Goal: Book appointment/travel/reservation

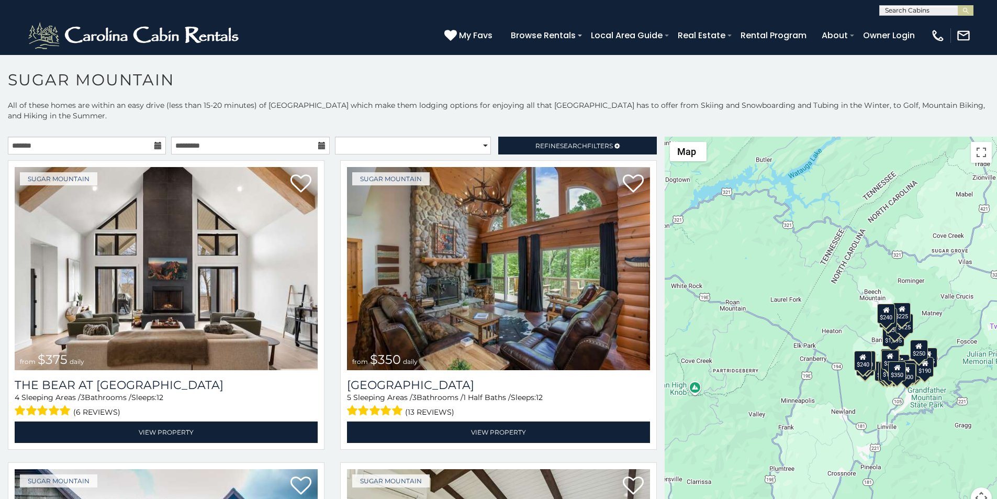
click at [654, 140] on div "**********" at bounding box center [332, 148] width 665 height 23
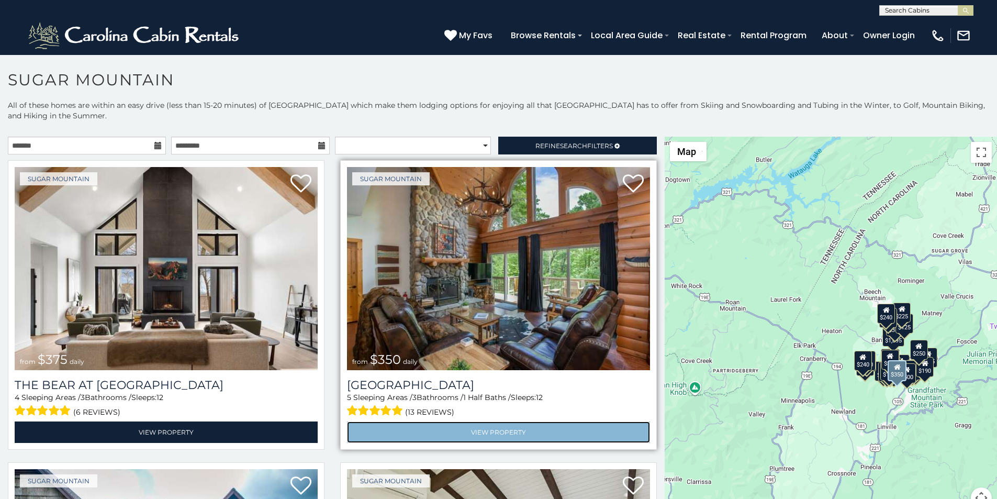
click at [403, 421] on link "View Property" at bounding box center [498, 431] width 303 height 21
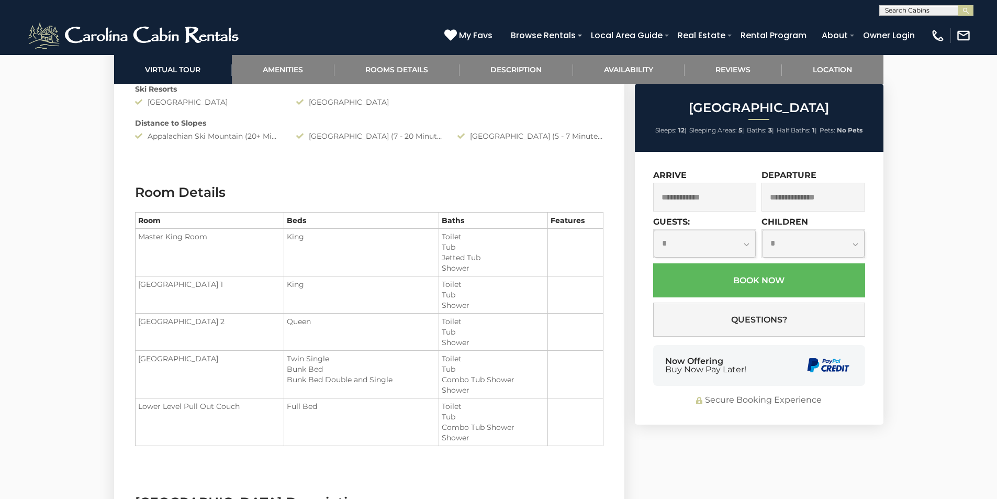
scroll to position [1241, 0]
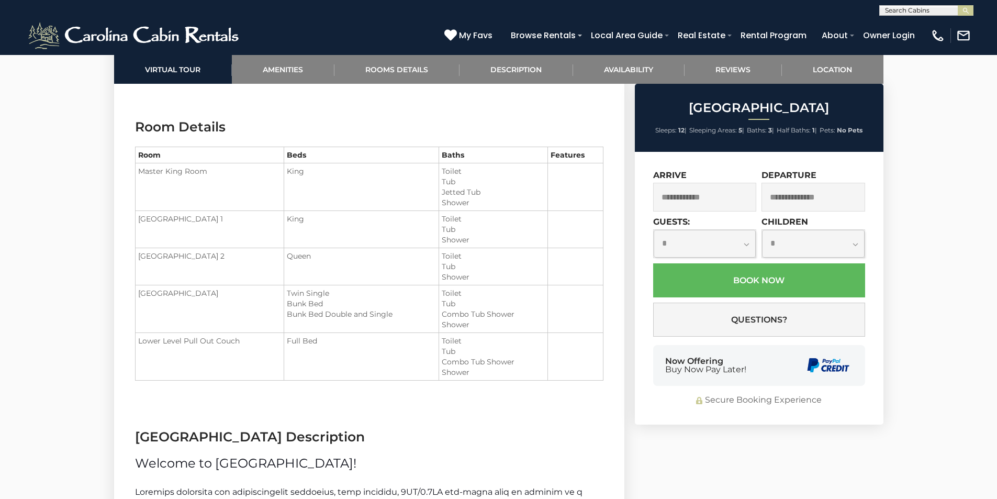
click at [782, 373] on div "Now Offering Buy Now Pay Later!" at bounding box center [759, 365] width 212 height 41
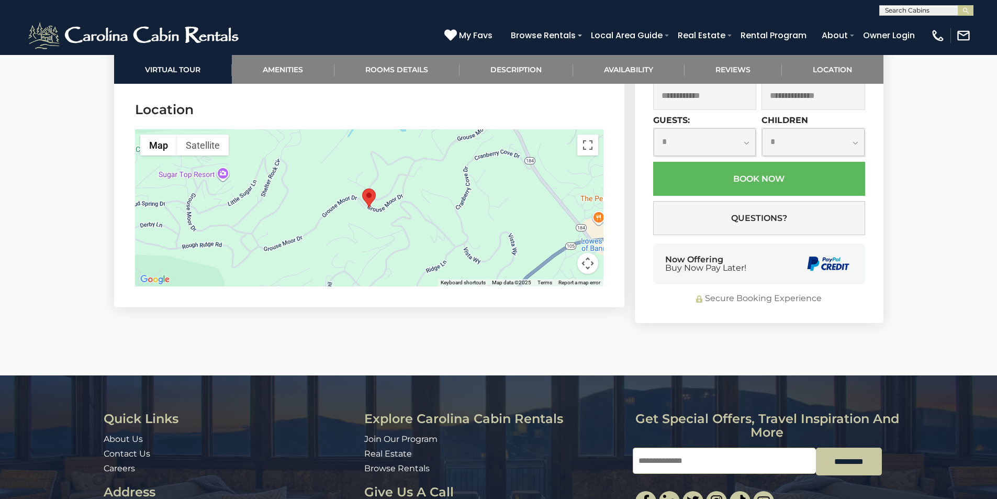
scroll to position [2843, 0]
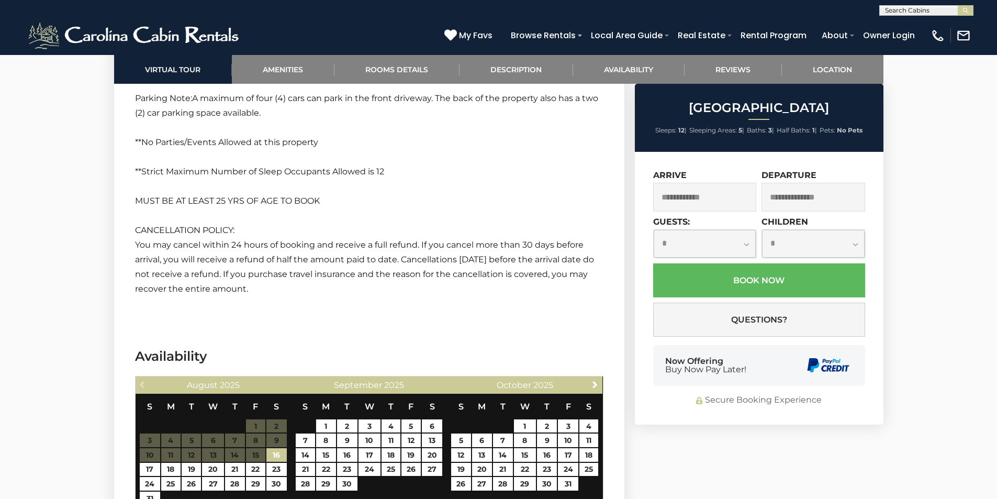
scroll to position [1535, 0]
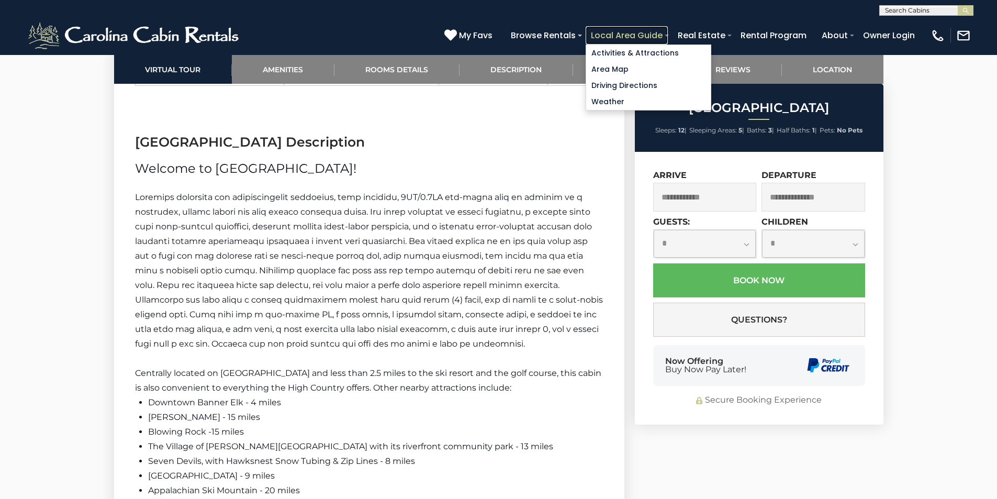
click at [663, 35] on link "Local Area Guide" at bounding box center [627, 35] width 82 height 18
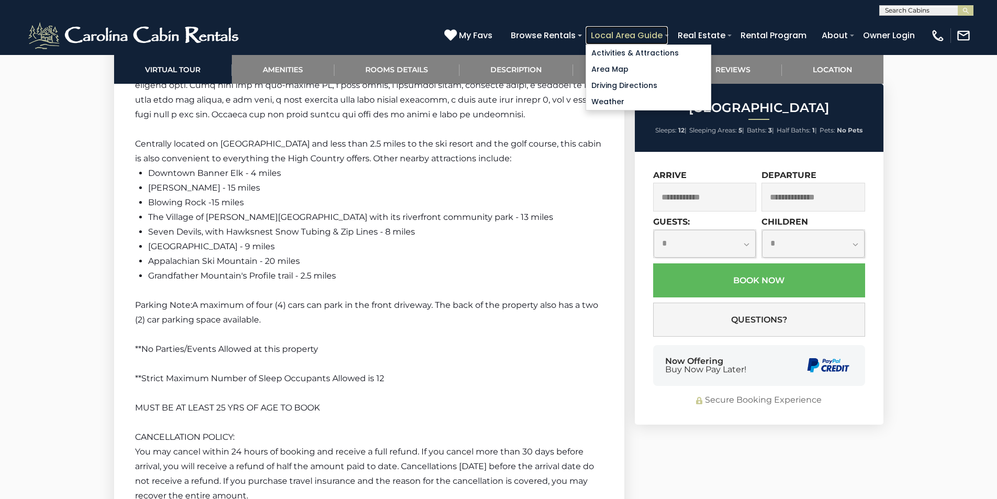
scroll to position [1766, 0]
click at [586, 26] on link "Local Area Guide" at bounding box center [627, 35] width 82 height 18
